Goal: Task Accomplishment & Management: Complete application form

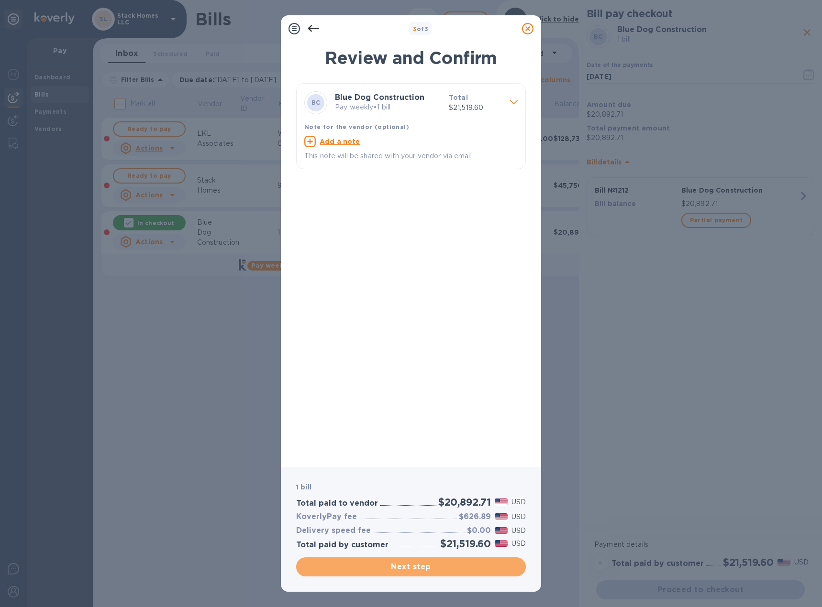
click at [432, 565] on span "Next step" at bounding box center [411, 567] width 214 height 11
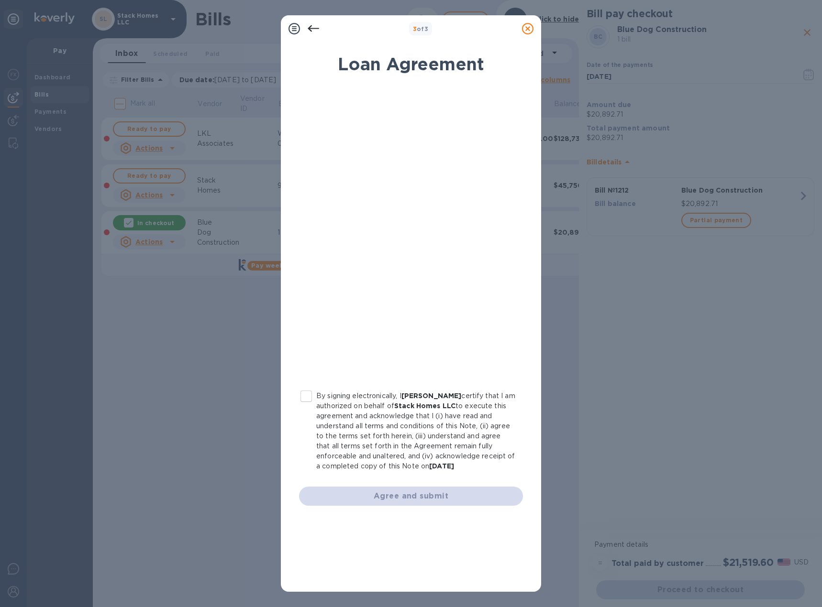
click at [307, 394] on input "By signing electronically, I [PERSON_NAME] certify that I am authorized on beha…" at bounding box center [306, 397] width 20 height 20
checkbox input "true"
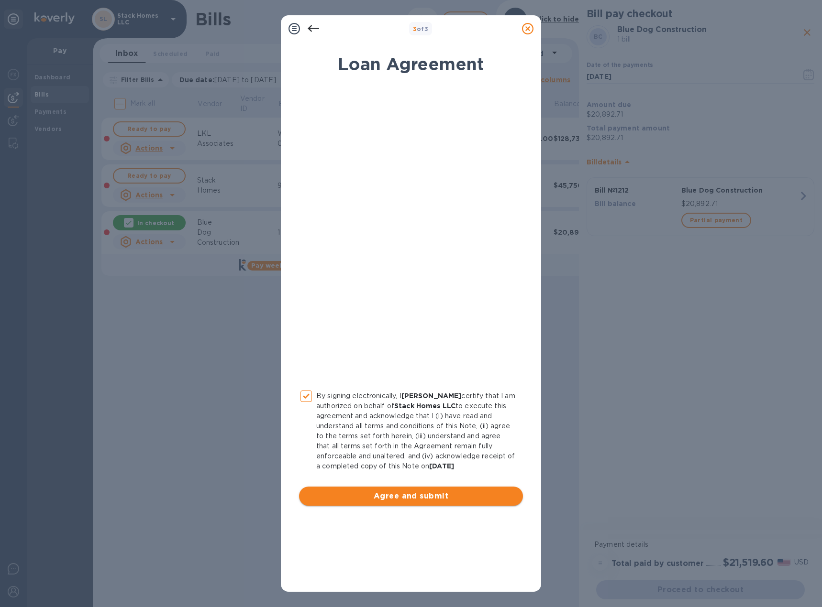
click at [427, 494] on span "Agree and submit" at bounding box center [411, 496] width 209 height 11
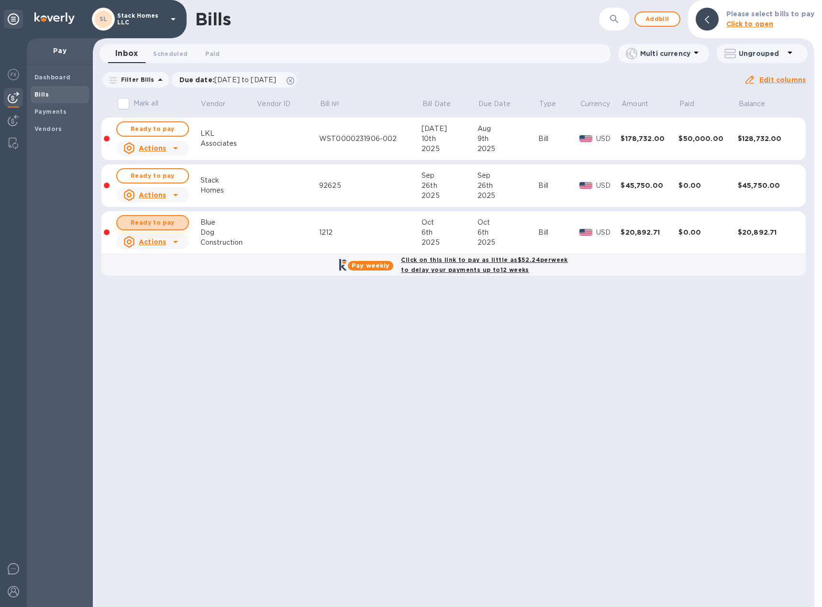
click at [159, 226] on span "Ready to pay" at bounding box center [152, 222] width 55 height 11
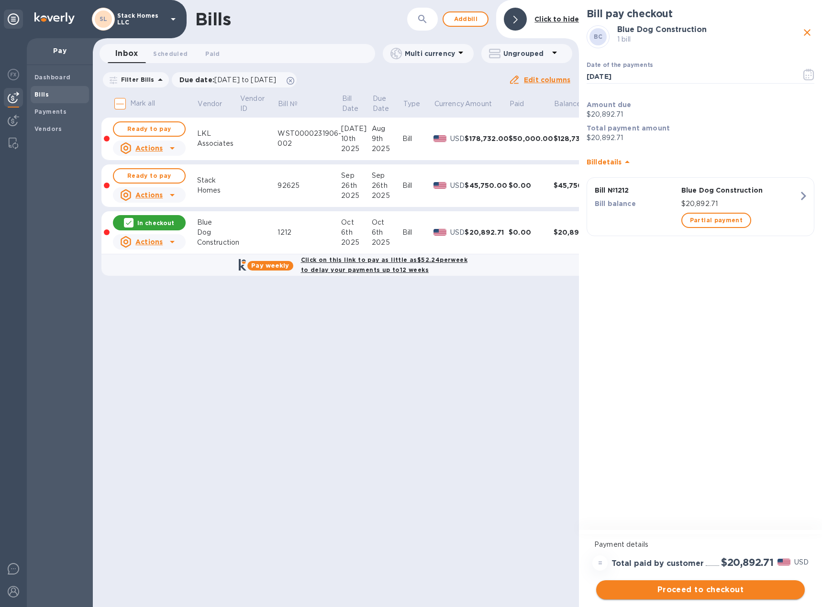
click at [735, 588] on span "Proceed to checkout" at bounding box center [700, 590] width 193 height 11
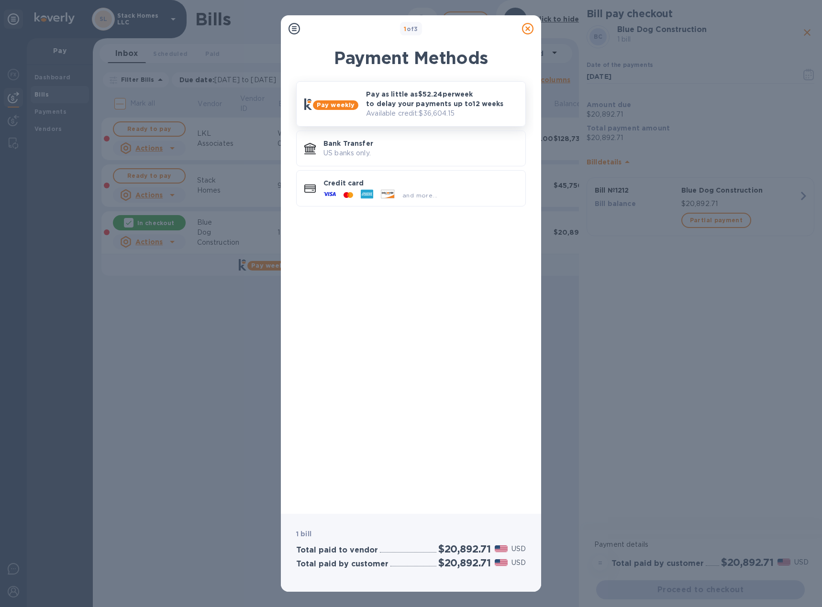
click at [384, 104] on p "Pay as little as $52.24 per week to delay your payments up to 12 weeks" at bounding box center [442, 98] width 152 height 19
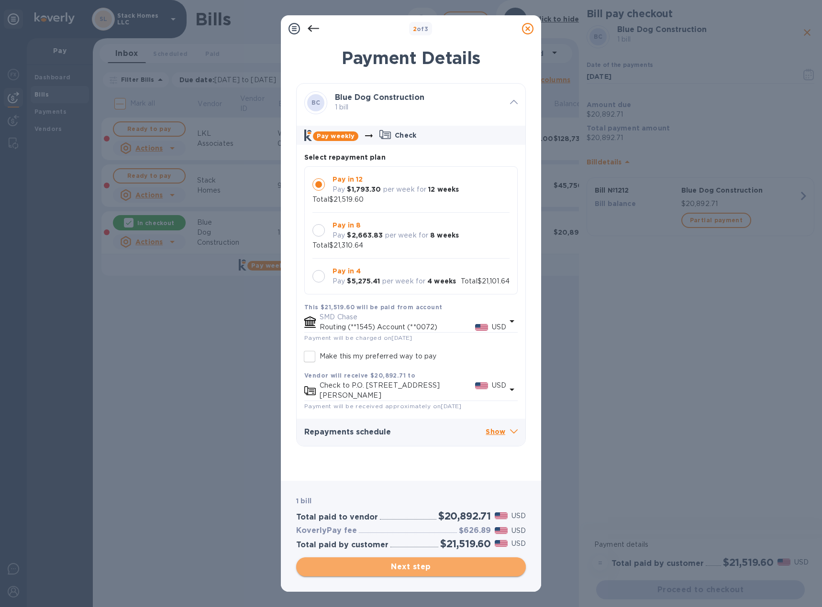
click at [462, 567] on span "Next step" at bounding box center [411, 567] width 214 height 11
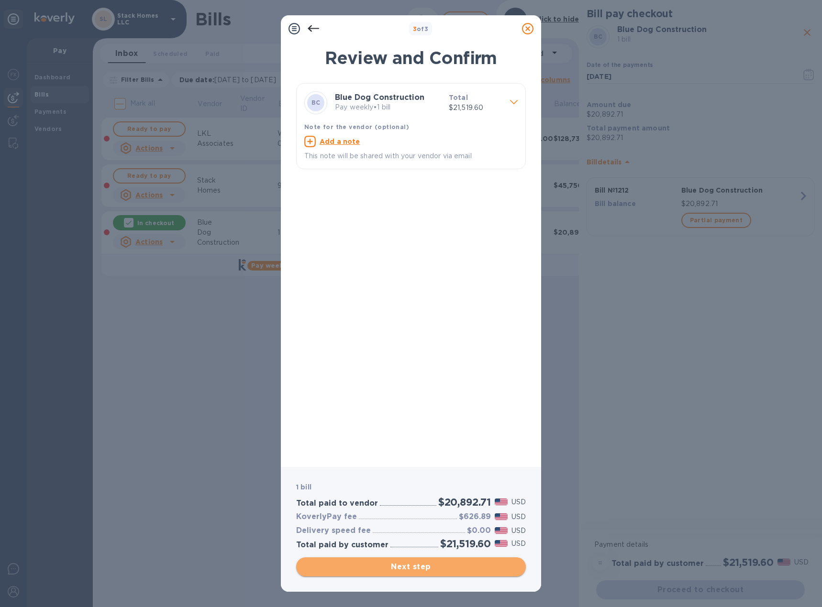
click at [453, 571] on span "Next step" at bounding box center [411, 567] width 214 height 11
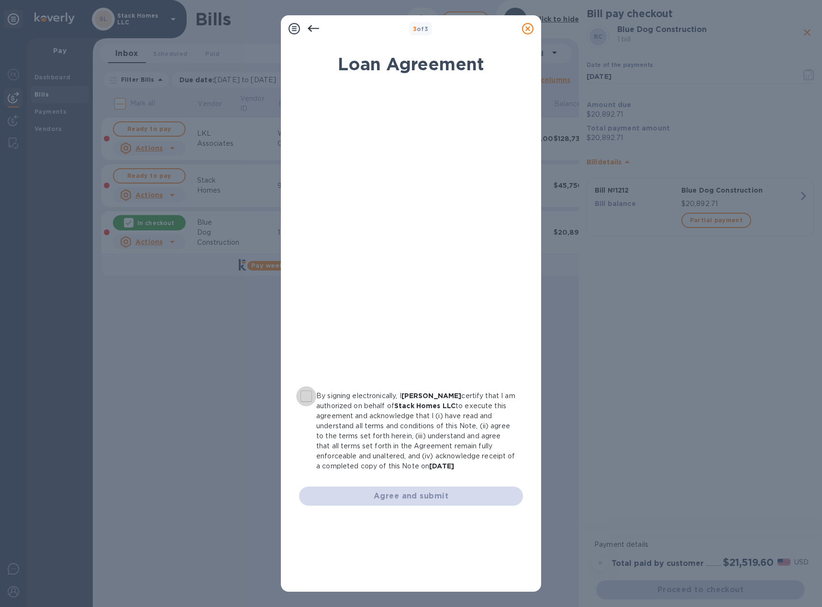
click at [312, 398] on input "By signing electronically, I [PERSON_NAME] certify that I am authorized on beha…" at bounding box center [306, 397] width 20 height 20
checkbox input "true"
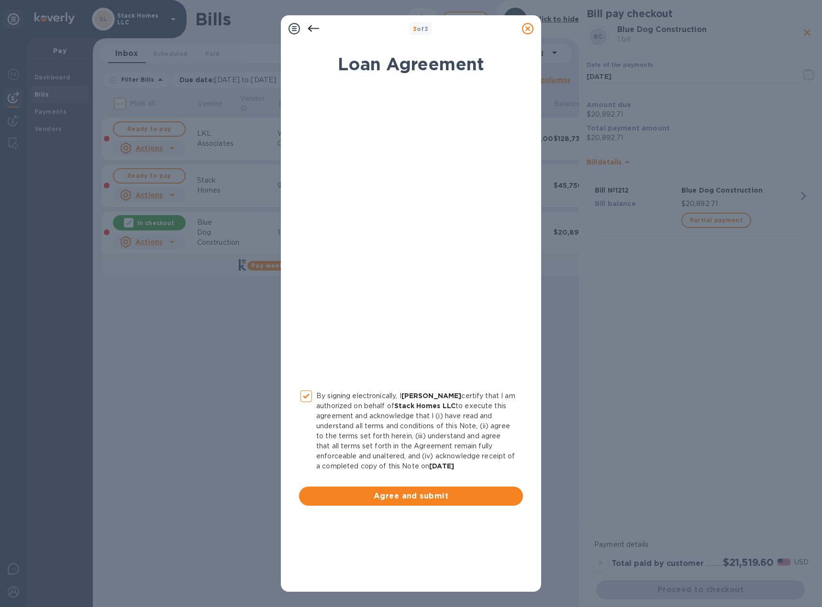
click at [412, 499] on span "Agree and submit" at bounding box center [411, 496] width 209 height 11
